Goal: Find specific page/section: Find specific page/section

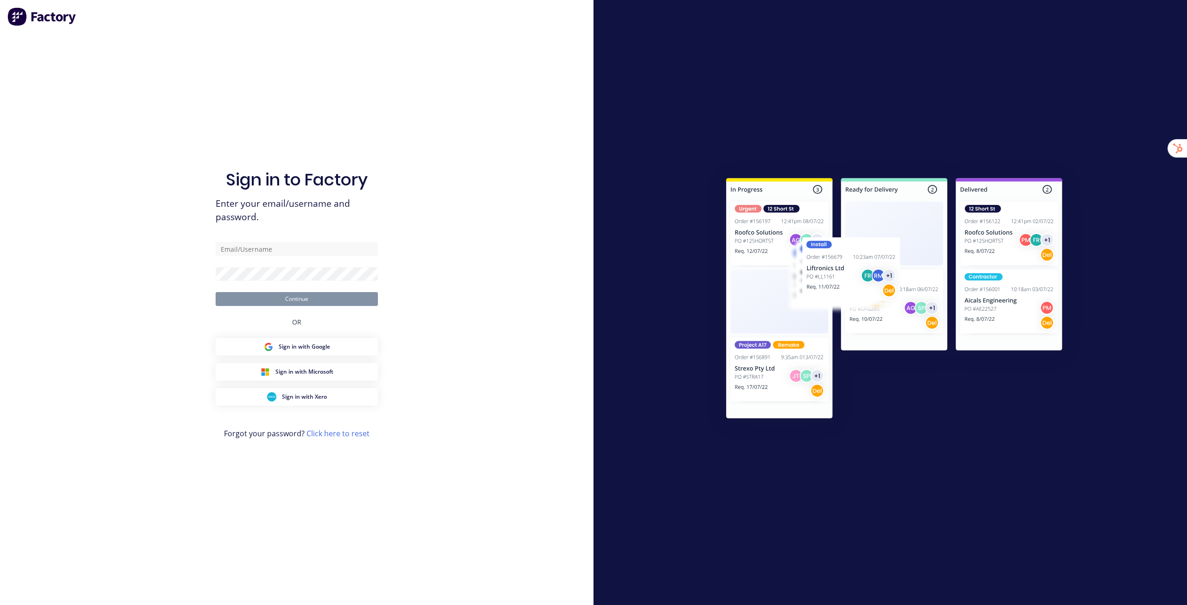
type input "[EMAIL_ADDRESS][DOMAIN_NAME]"
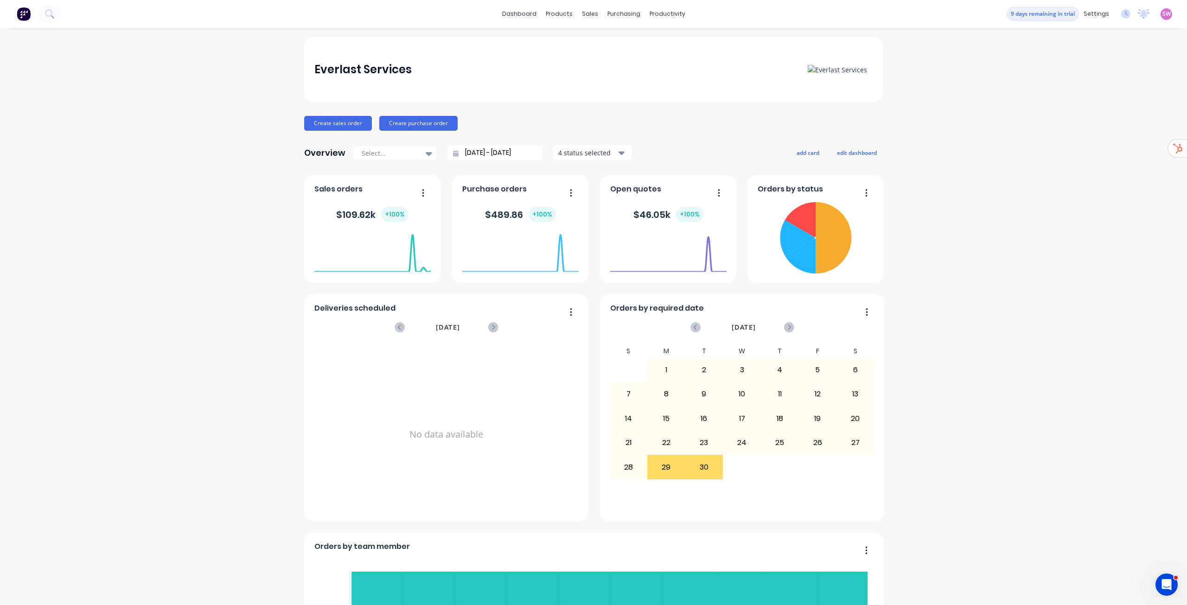
click at [1162, 17] on span "SW" at bounding box center [1166, 14] width 8 height 8
click at [1078, 118] on div "Sign out" at bounding box center [1087, 116] width 25 height 8
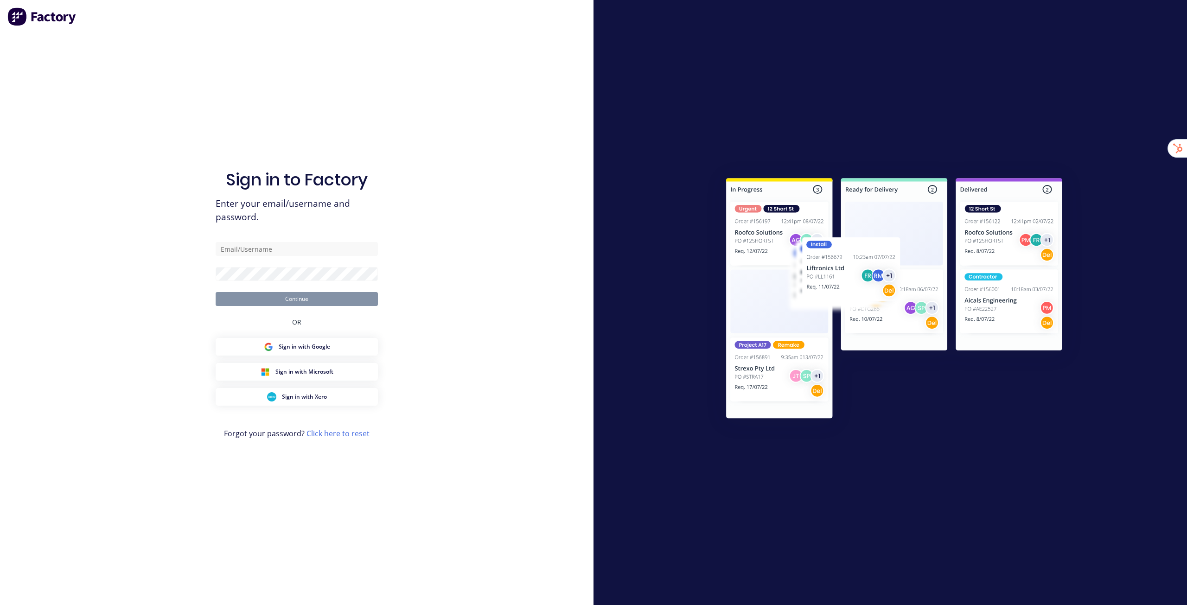
click at [519, 179] on div "Sign in to Factory Enter your email/username and password. Continue OR Sign in …" at bounding box center [296, 302] width 593 height 605
click at [561, 197] on div "Sign in to Factory Enter your email/username and password. Continue OR Sign in …" at bounding box center [296, 302] width 593 height 605
type input "[EMAIL_ADDRESS][DOMAIN_NAME]"
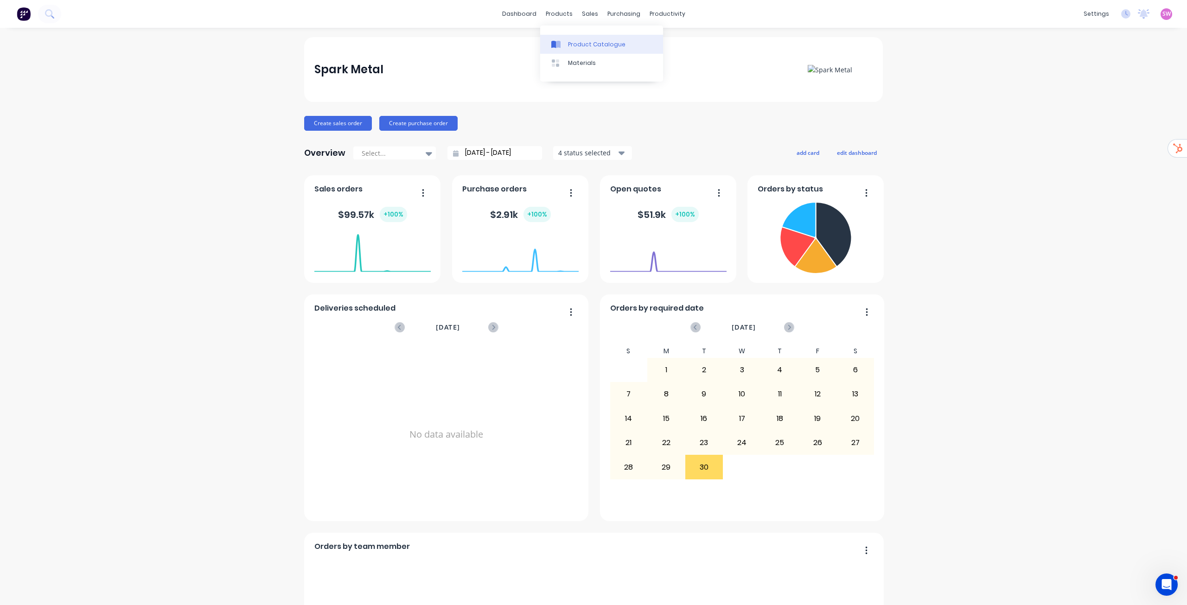
click at [573, 48] on div "Product Catalogue" at bounding box center [596, 44] width 57 height 8
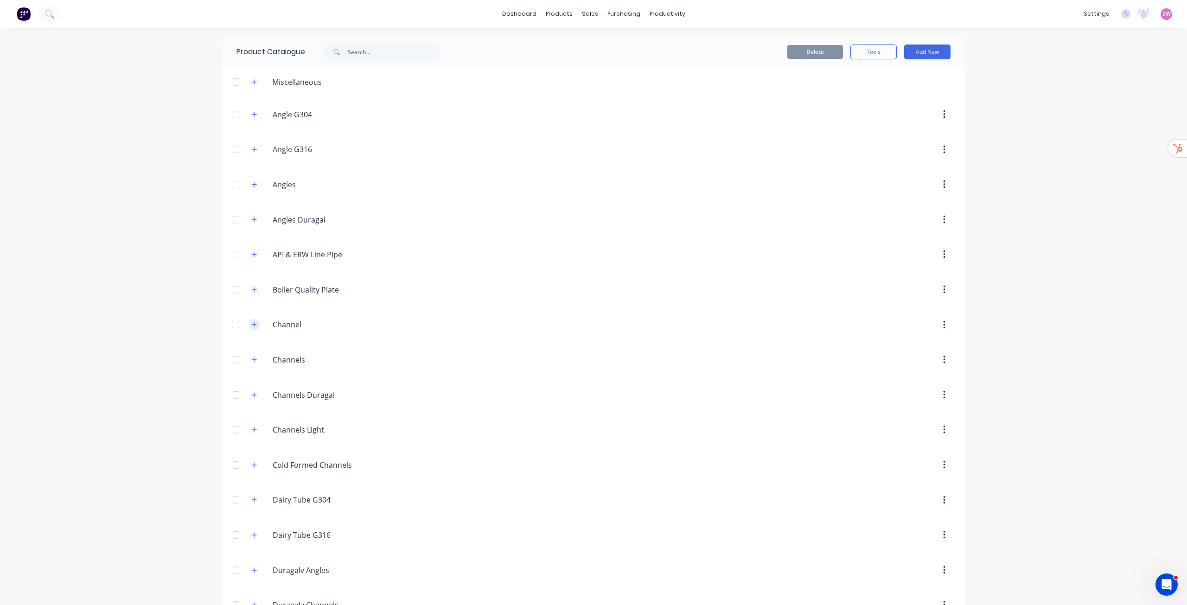
click at [251, 330] on button "button" at bounding box center [254, 325] width 12 height 12
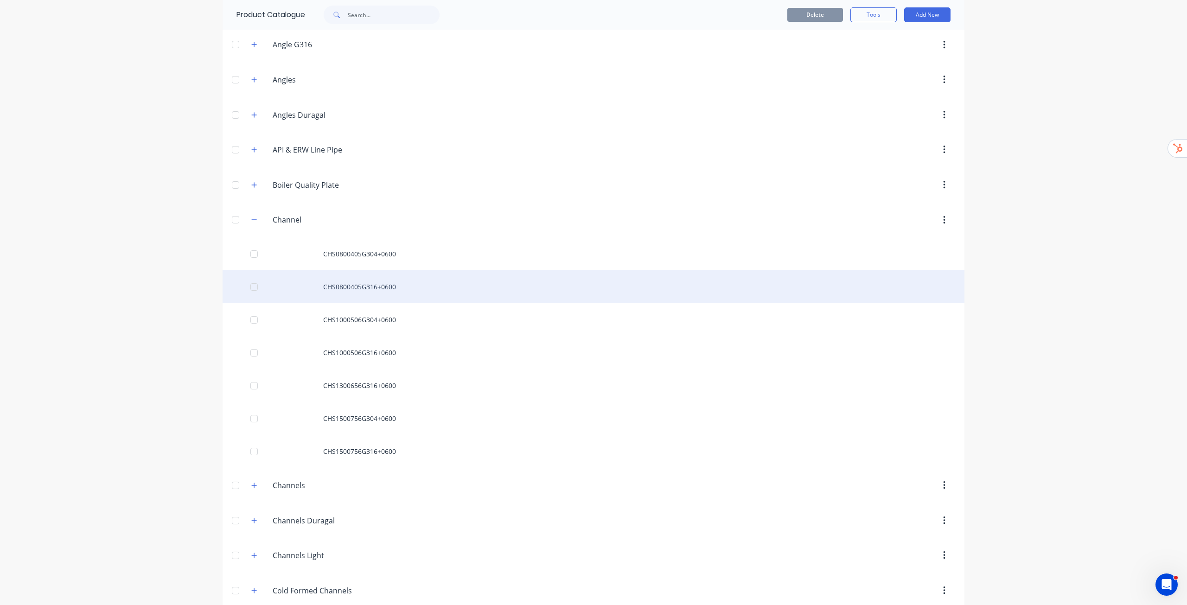
scroll to position [138, 0]
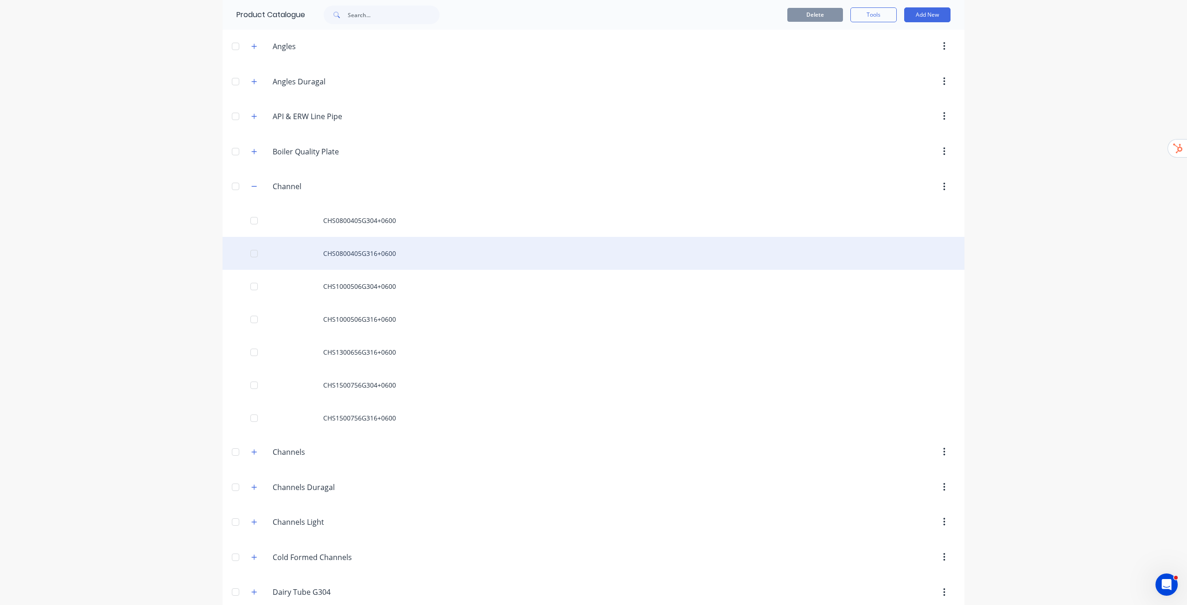
click at [379, 254] on div "CHS0800405G316+0600" at bounding box center [594, 253] width 742 height 33
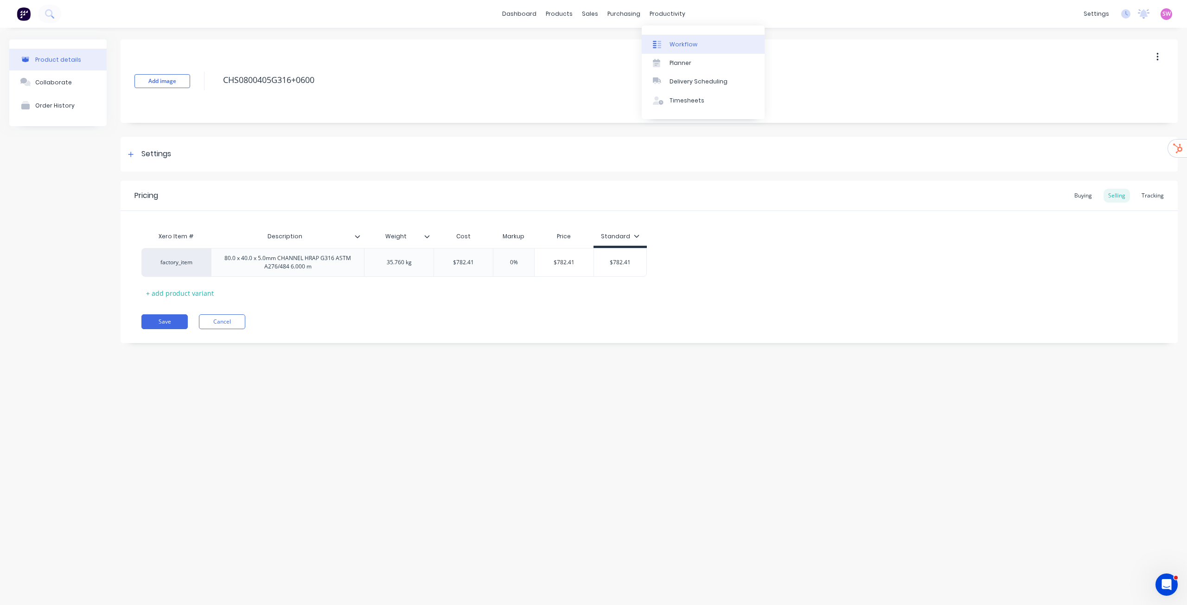
click at [676, 37] on link "Workflow" at bounding box center [703, 44] width 123 height 19
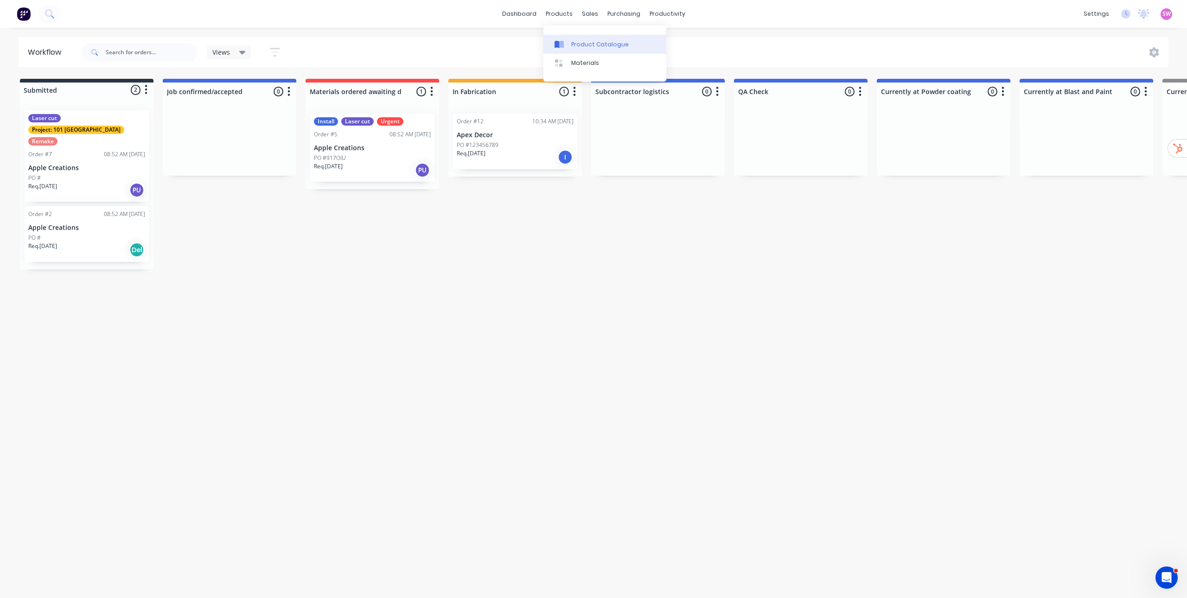
click at [568, 44] on link "Product Catalogue" at bounding box center [604, 44] width 123 height 19
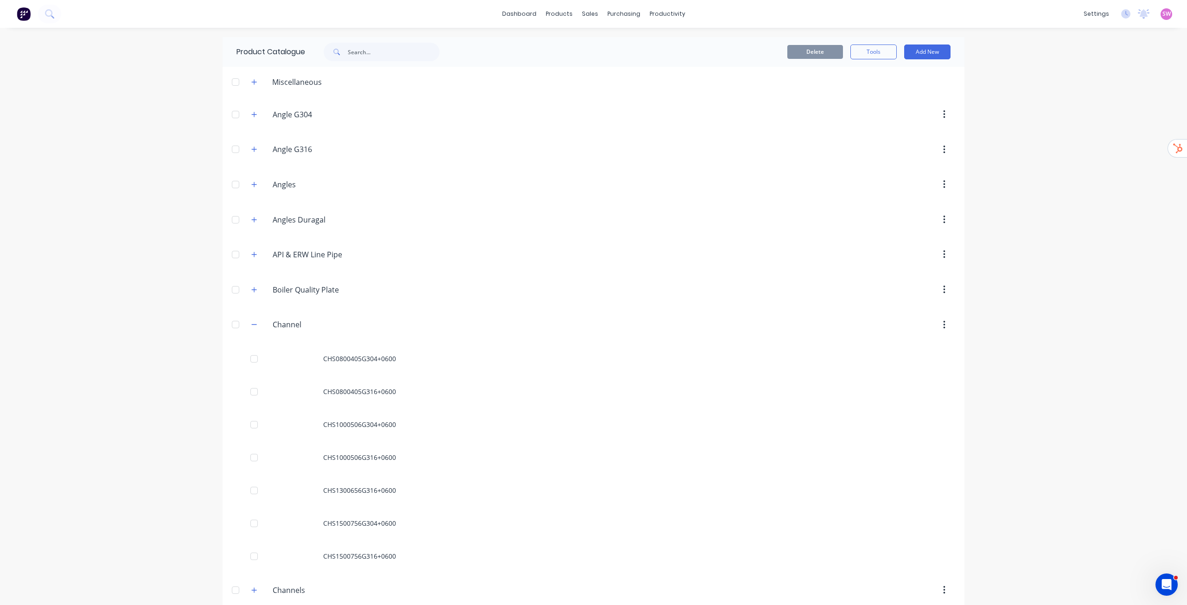
click at [1178, 408] on div "dashboard products sales purchasing productivity dashboard products Product Cat…" at bounding box center [593, 302] width 1187 height 605
